Goal: Task Accomplishment & Management: Manage account settings

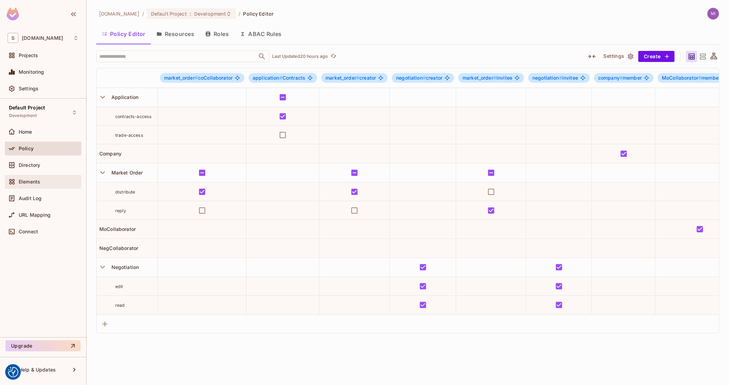
click at [31, 177] on div "Elements" at bounding box center [43, 182] width 77 height 14
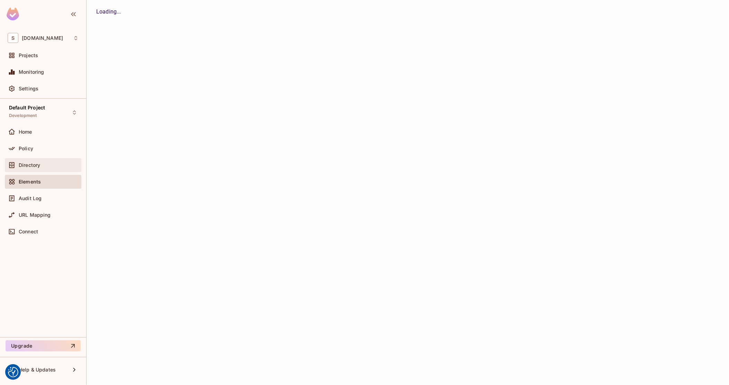
click at [33, 163] on span "Directory" at bounding box center [29, 165] width 21 height 6
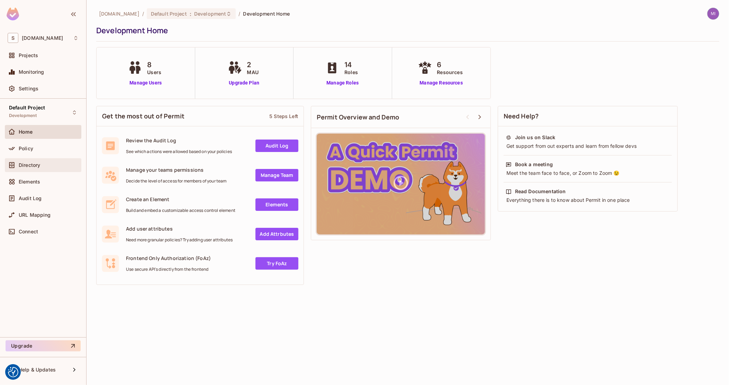
click at [39, 160] on div "Directory" at bounding box center [43, 165] width 77 height 14
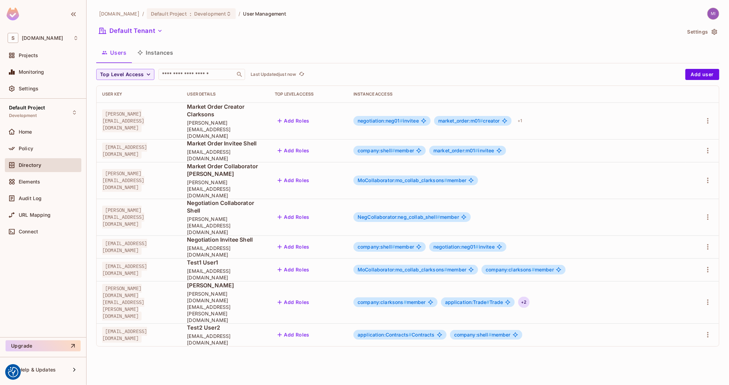
click at [529, 297] on div "+ 2" at bounding box center [523, 302] width 11 height 11
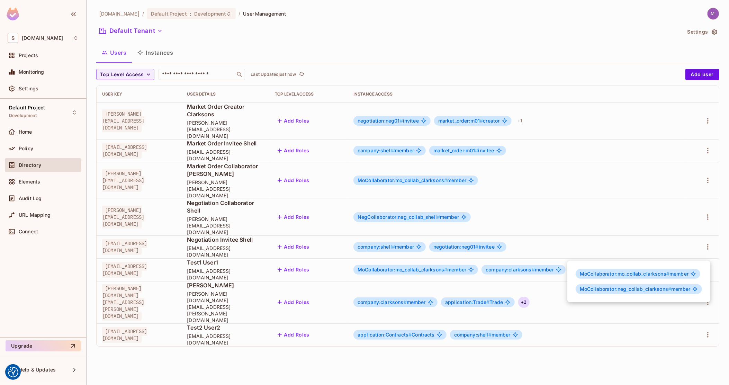
click at [130, 227] on div at bounding box center [364, 192] width 729 height 385
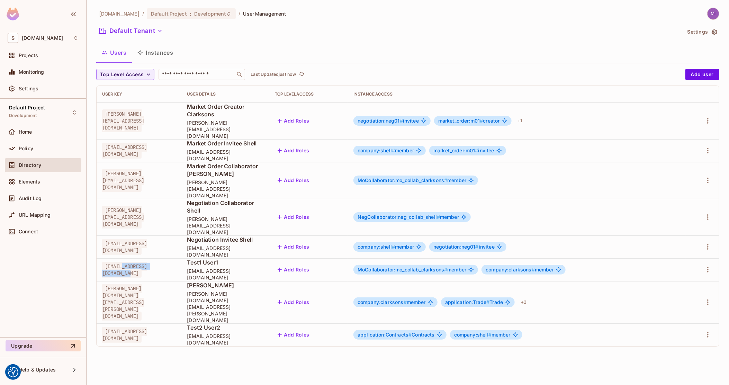
drag, startPoint x: 182, startPoint y: 230, endPoint x: 124, endPoint y: 226, distance: 58.3
click at [124, 263] on div "[EMAIL_ADDRESS][DOMAIN_NAME]" at bounding box center [139, 270] width 74 height 14
click at [176, 328] on div "[EMAIL_ADDRESS][DOMAIN_NAME]" at bounding box center [139, 335] width 74 height 14
drag, startPoint x: 181, startPoint y: 276, endPoint x: 106, endPoint y: 276, distance: 75.1
click at [106, 328] on div "[EMAIL_ADDRESS][DOMAIN_NAME]" at bounding box center [139, 335] width 74 height 14
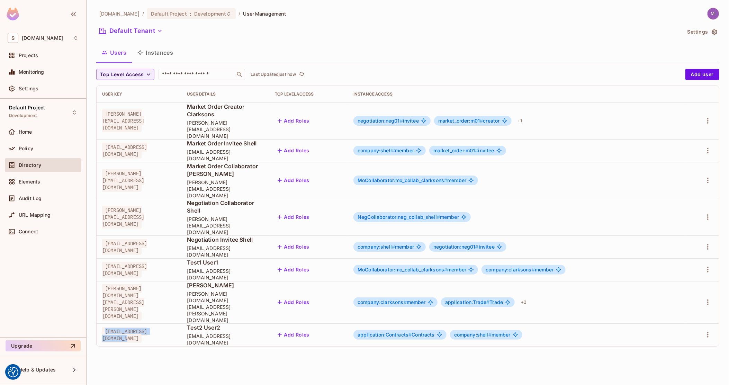
copy span "[EMAIL_ADDRESS][DOMAIN_NAME]"
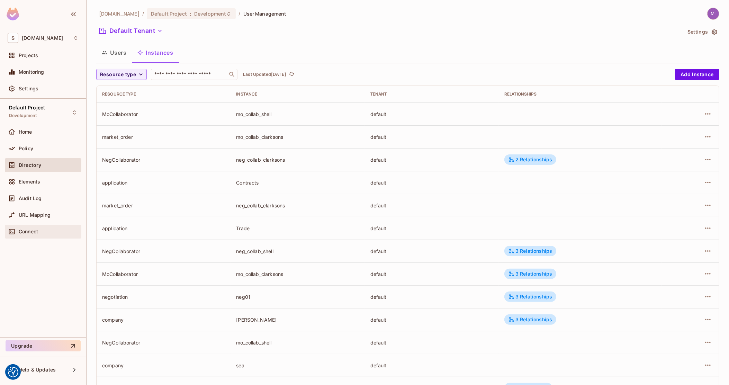
click at [24, 235] on div "Connect" at bounding box center [43, 232] width 71 height 8
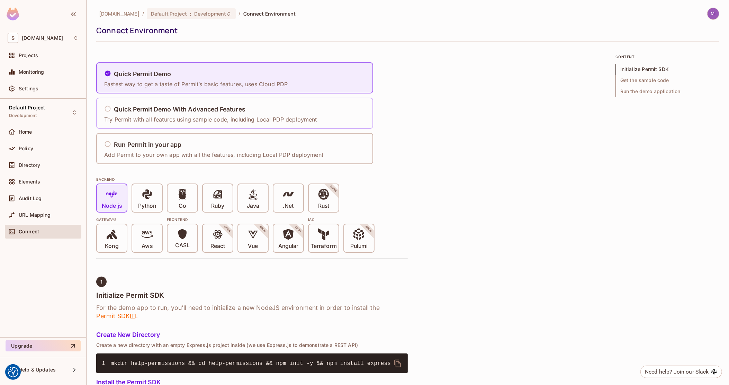
click at [191, 109] on h5 "Quick Permit Demo With Advanced Features" at bounding box center [180, 109] width 132 height 7
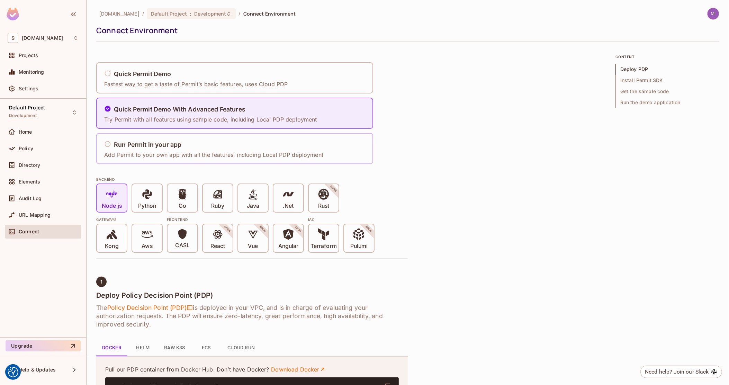
click at [170, 144] on h5 "Run Permit in your app" at bounding box center [148, 144] width 68 height 7
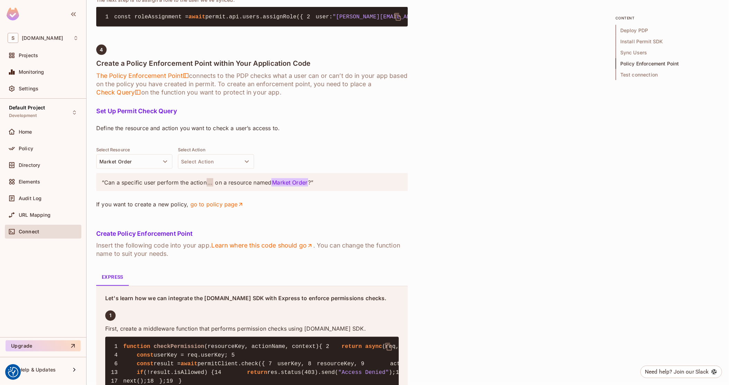
scroll to position [952, 0]
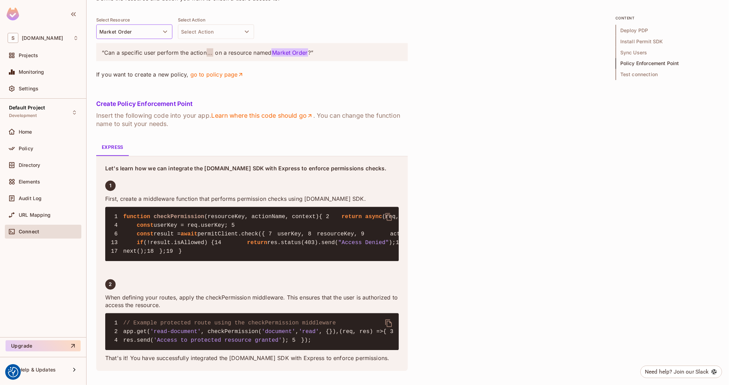
click at [139, 39] on button "Market Order" at bounding box center [134, 32] width 76 height 15
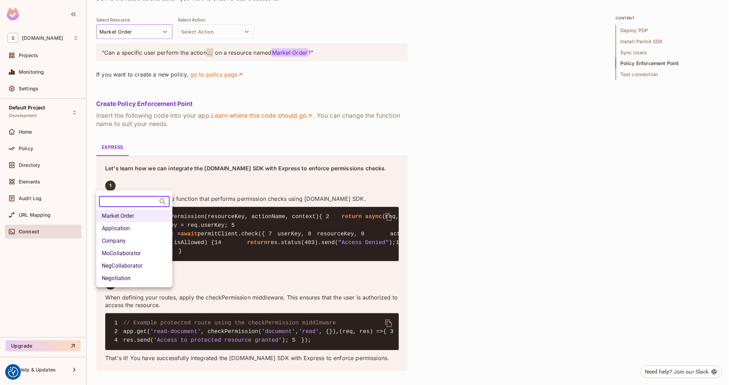
click at [132, 227] on li "Application" at bounding box center [134, 228] width 76 height 12
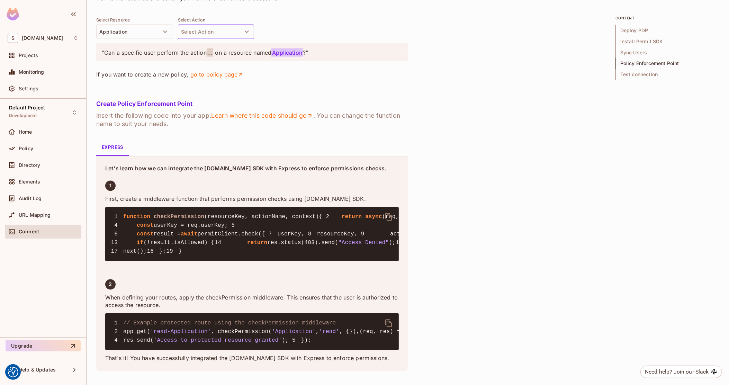
click at [223, 39] on button "Select Action" at bounding box center [216, 32] width 76 height 15
click at [221, 196] on li "trade-access" at bounding box center [216, 199] width 76 height 12
click at [317, 39] on div "Select Resource Application Select Action trade-access" at bounding box center [252, 28] width 312 height 22
click at [229, 57] on span "trade-access" at bounding box center [225, 52] width 36 height 8
click at [221, 79] on link "go to policy page" at bounding box center [217, 75] width 54 height 8
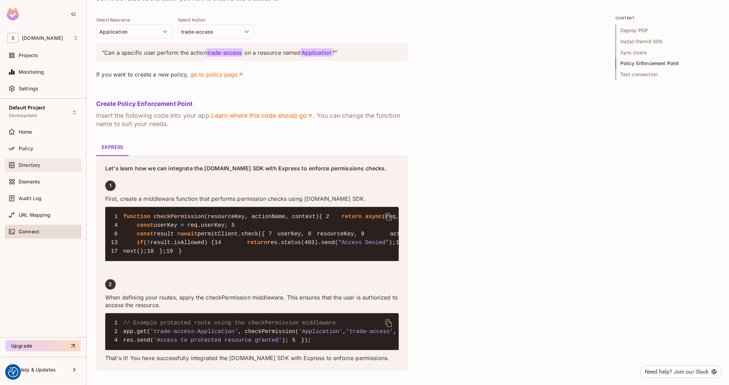
click at [42, 161] on div "Directory" at bounding box center [43, 165] width 71 height 8
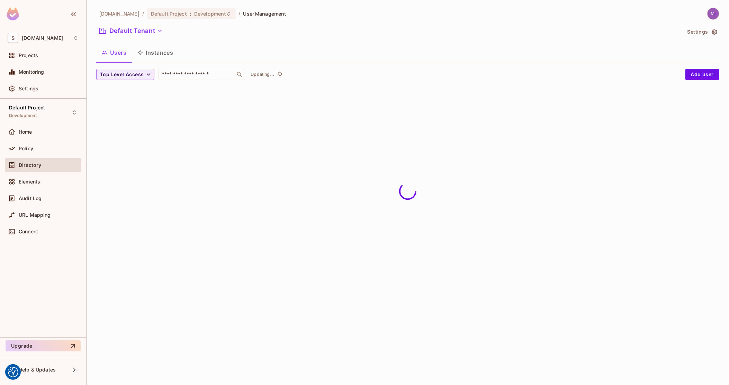
click at [154, 51] on button "Instances" at bounding box center [155, 52] width 47 height 17
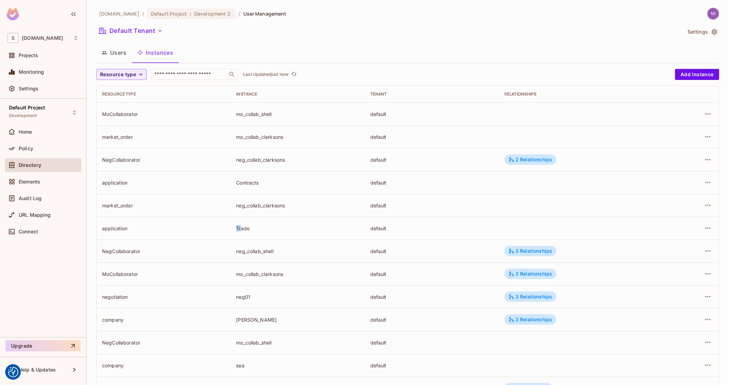
drag, startPoint x: 240, startPoint y: 226, endPoint x: 233, endPoint y: 227, distance: 7.0
click at [233, 227] on td "Trade" at bounding box center [298, 228] width 134 height 23
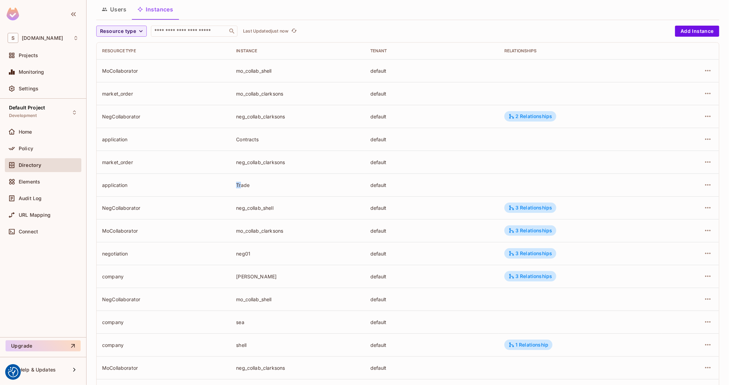
scroll to position [87, 0]
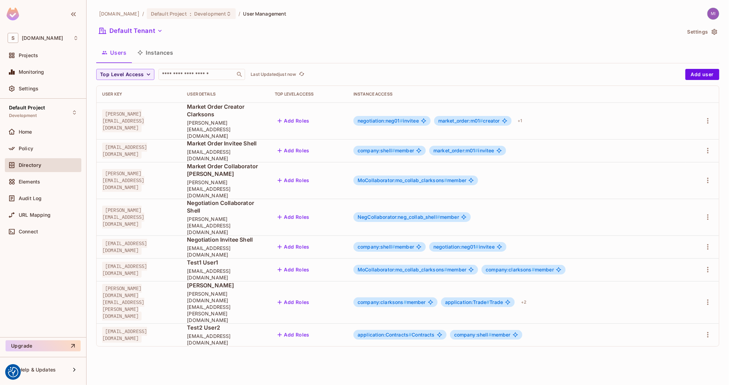
click at [711, 8] on img at bounding box center [713, 13] width 11 height 11
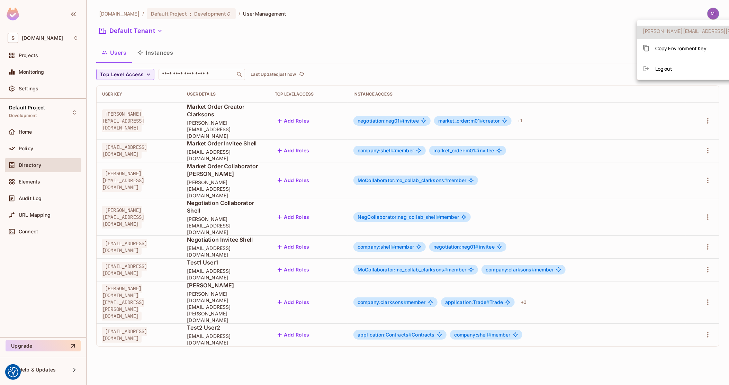
click at [692, 48] on span "Copy Environment Key" at bounding box center [681, 48] width 51 height 7
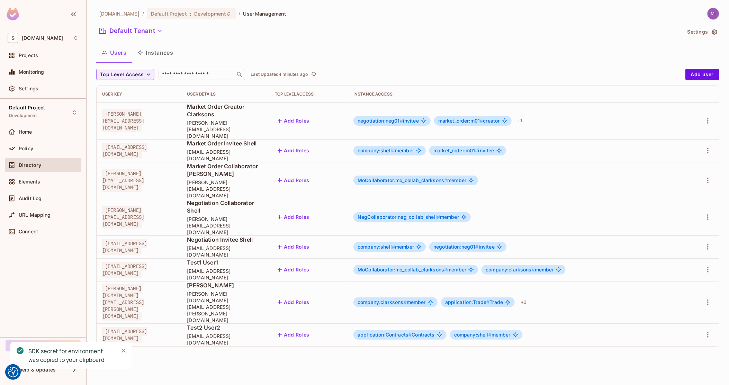
click at [718, 11] on img at bounding box center [713, 13] width 11 height 11
click at [683, 53] on div "Copy Environment Key" at bounding box center [675, 48] width 64 height 14
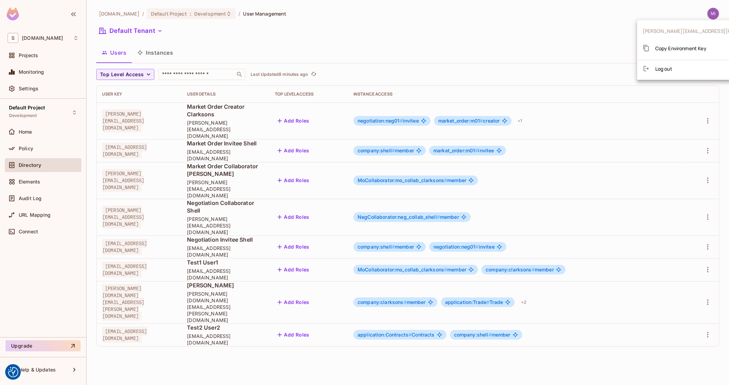
click at [34, 147] on div at bounding box center [364, 192] width 729 height 385
click at [33, 148] on div "Policy" at bounding box center [49, 149] width 60 height 6
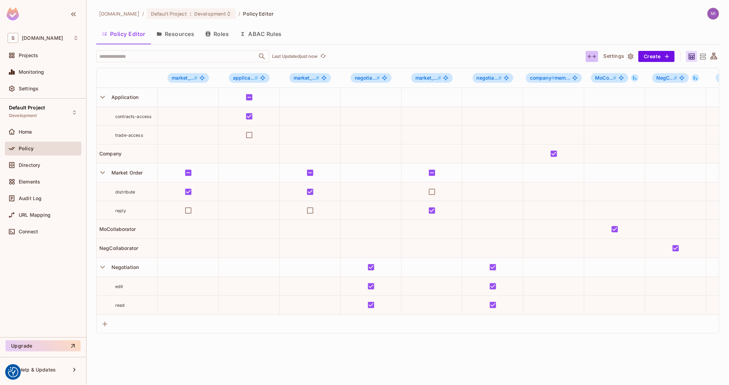
click at [594, 54] on icon "button" at bounding box center [592, 56] width 8 height 8
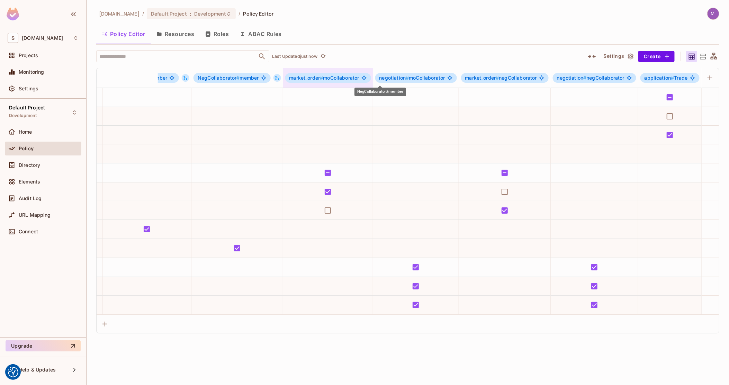
drag, startPoint x: 318, startPoint y: 77, endPoint x: 376, endPoint y: 79, distance: 57.5
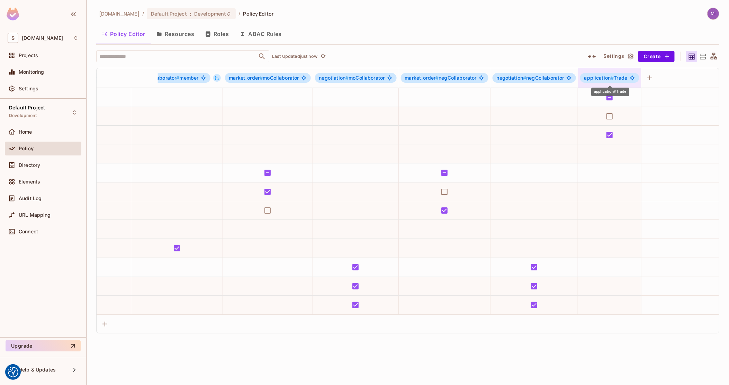
click at [603, 75] on span "application #" at bounding box center [600, 78] width 30 height 6
click at [616, 139] on div "Edit Role" at bounding box center [608, 139] width 21 height 7
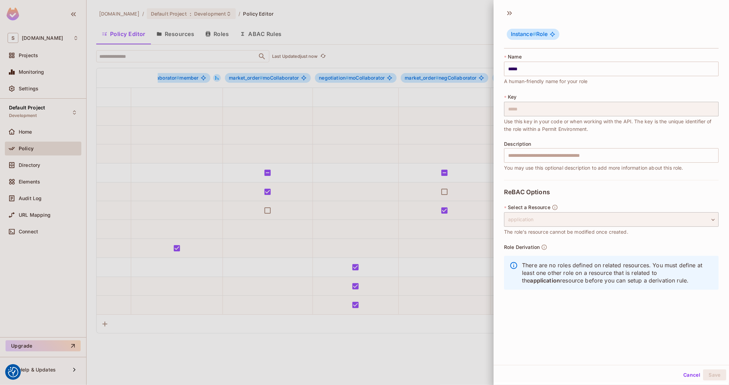
click at [365, 117] on div at bounding box center [364, 192] width 729 height 385
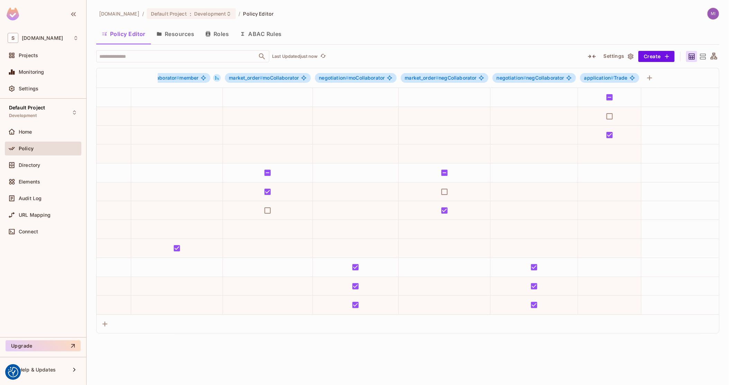
click at [218, 36] on button "Roles" at bounding box center [217, 33] width 35 height 17
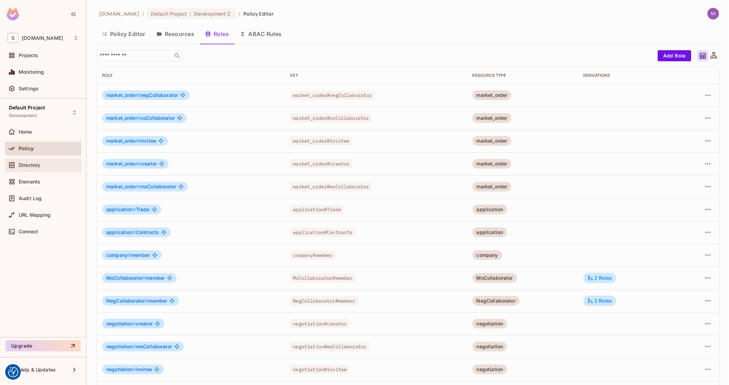
click at [48, 163] on div "Directory" at bounding box center [49, 165] width 60 height 6
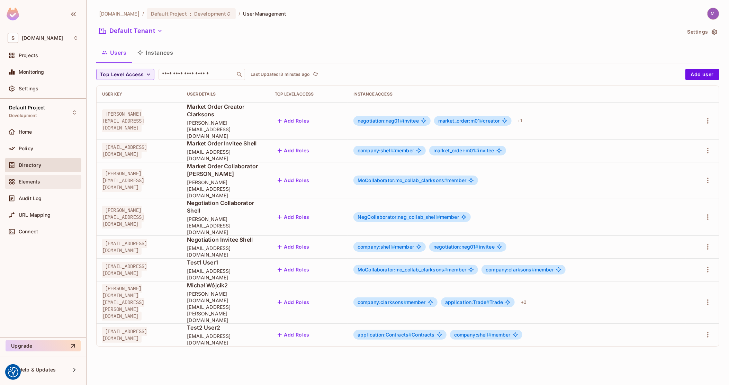
click at [44, 178] on div "Elements" at bounding box center [43, 182] width 71 height 8
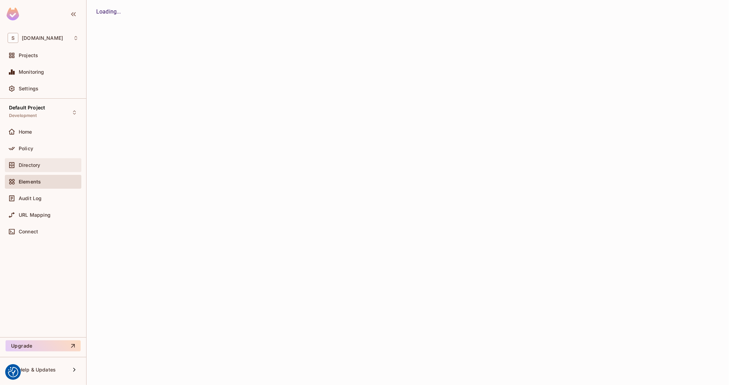
click at [41, 169] on div "Directory" at bounding box center [43, 165] width 71 height 8
